Goal: Task Accomplishment & Management: Manage account settings

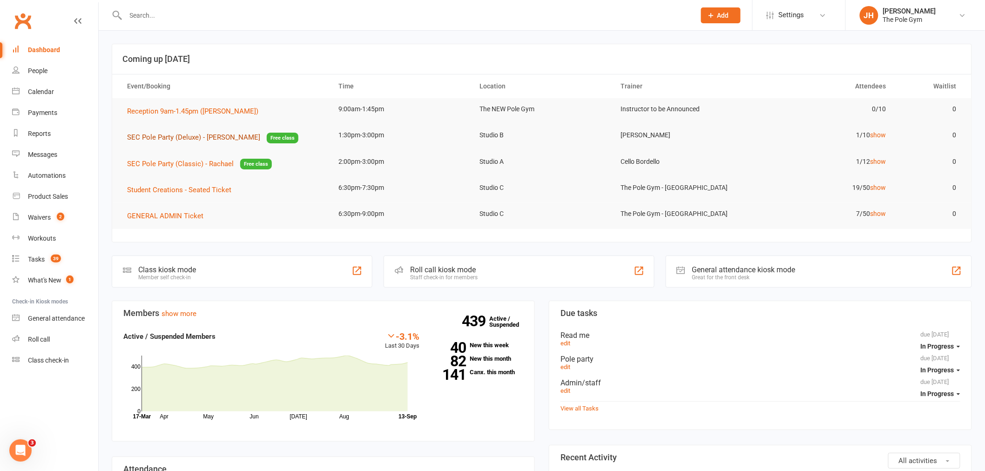
click at [202, 137] on span "SEC Pole Party (Deluxe) - Geraldine" at bounding box center [193, 137] width 133 height 8
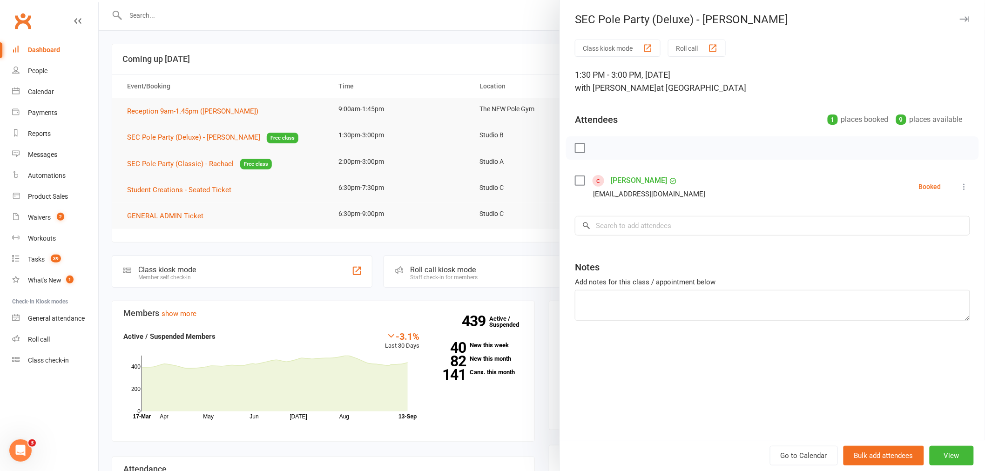
click at [961, 182] on icon at bounding box center [964, 186] width 9 height 9
click at [912, 241] on link "Check in" at bounding box center [923, 242] width 92 height 19
click at [951, 451] on button "View" at bounding box center [952, 456] width 44 height 20
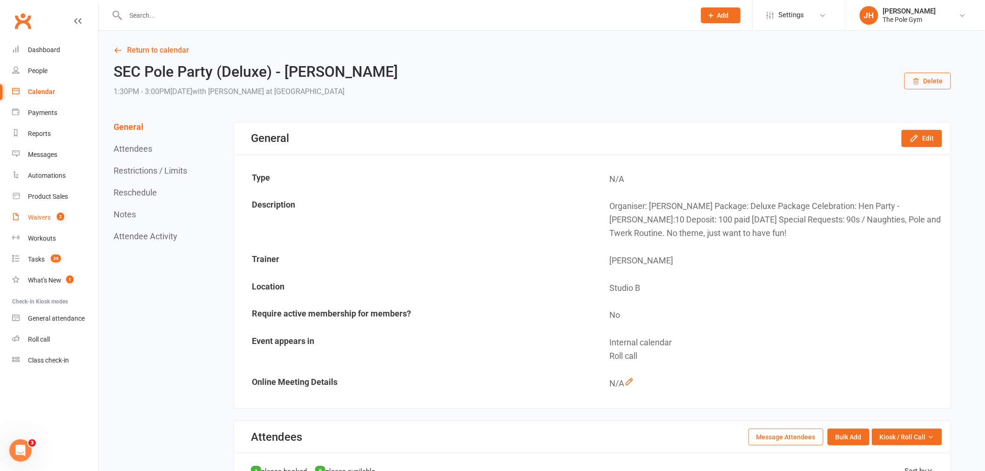
click at [60, 224] on link "Waivers 2" at bounding box center [55, 217] width 86 height 21
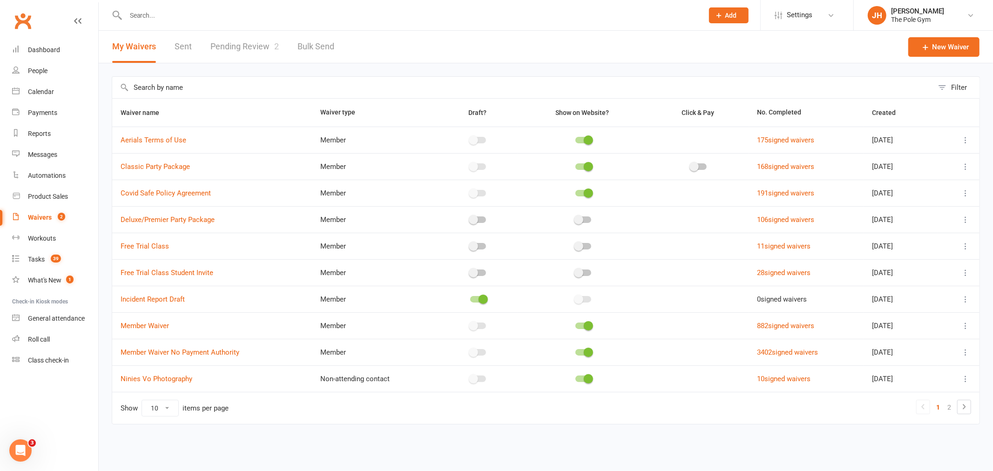
click at [239, 47] on link "Pending Review 2" at bounding box center [244, 47] width 68 height 32
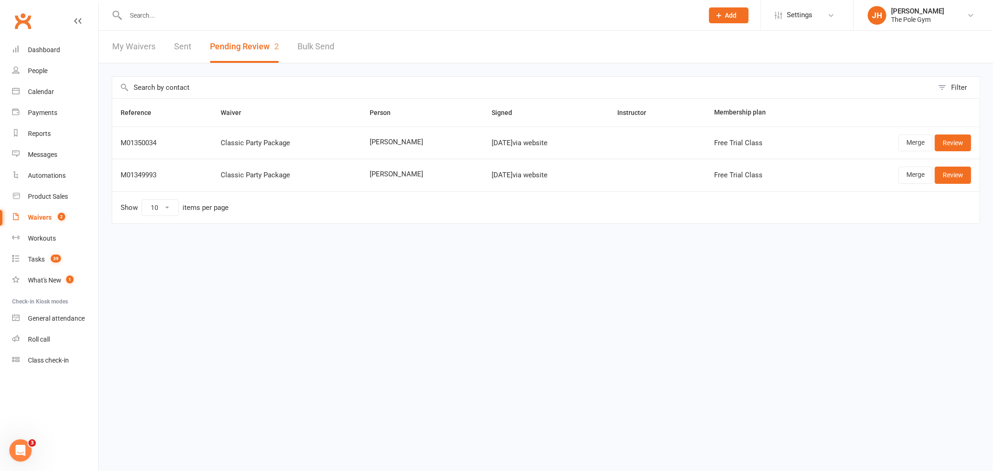
click at [169, 10] on input "text" at bounding box center [410, 15] width 574 height 13
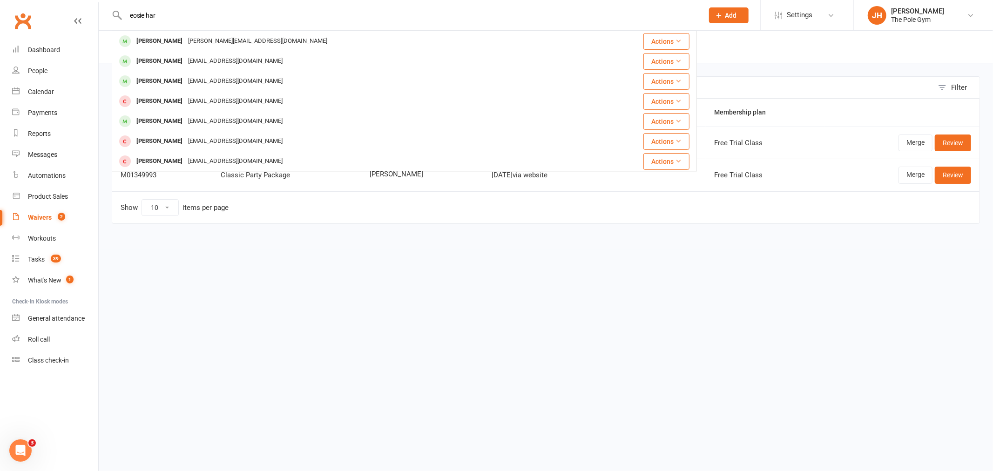
type input "eosie har"
click at [258, 263] on html "eosie har Rosie Harris Rosie.wagner97@gmail.com Actions Nicola Harris rosienhar…" at bounding box center [496, 131] width 993 height 263
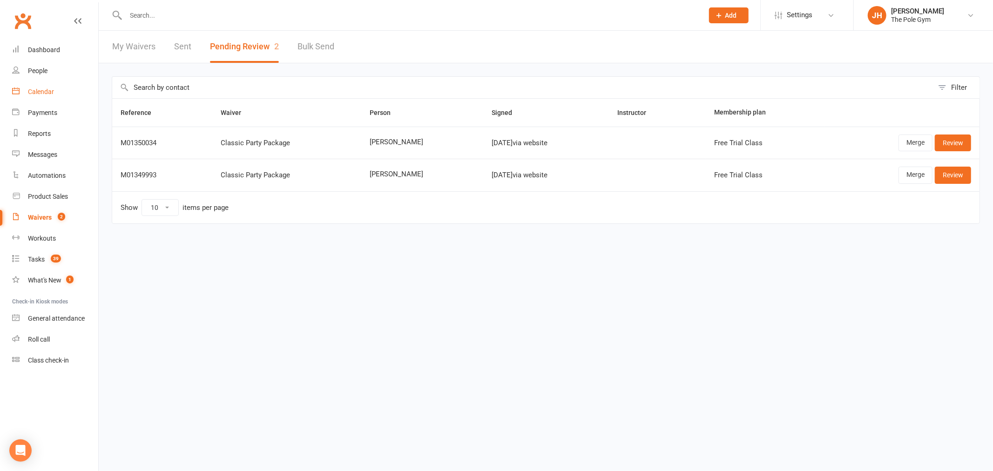
click at [35, 91] on div "Calendar" at bounding box center [41, 91] width 26 height 7
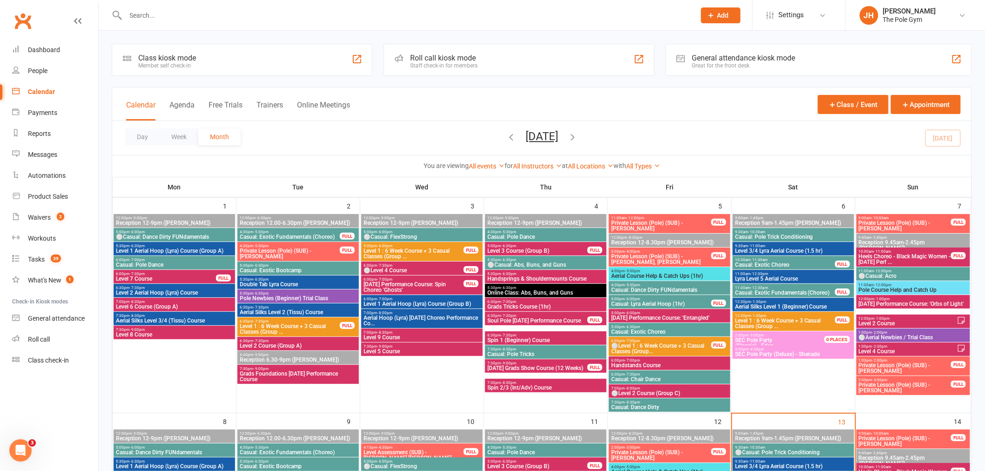
scroll to position [362, 0]
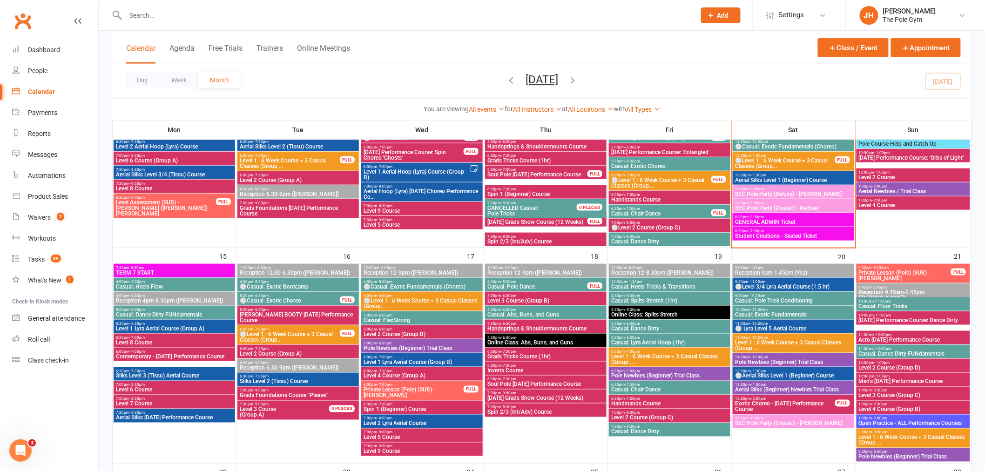
click at [759, 189] on span "- 3:00pm" at bounding box center [755, 189] width 15 height 4
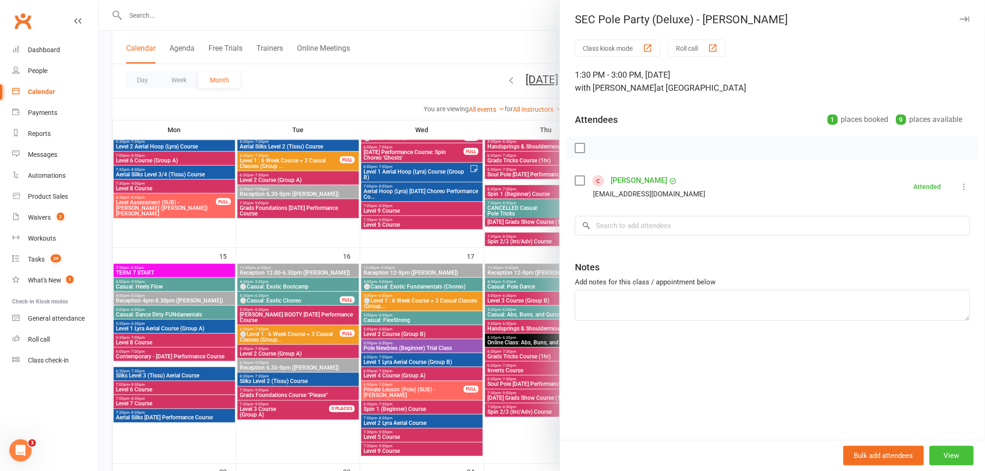
click at [939, 449] on button "View" at bounding box center [952, 456] width 44 height 20
